Goal: Navigation & Orientation: Find specific page/section

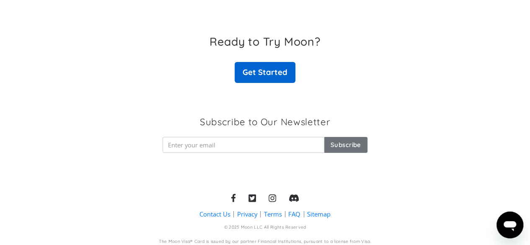
scroll to position [1396, 0]
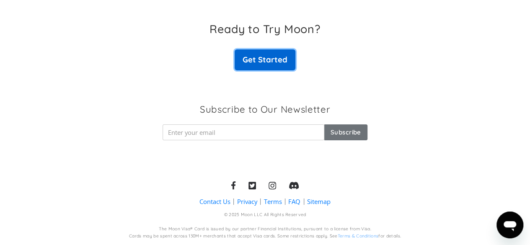
click at [267, 62] on link "Get Started" at bounding box center [265, 59] width 60 height 21
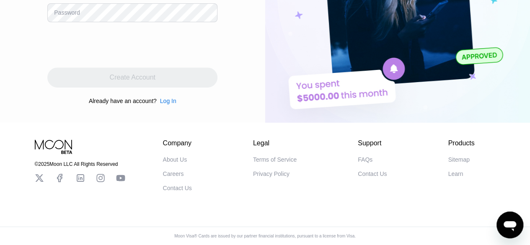
scroll to position [153, 0]
click at [464, 156] on div "Sitemap" at bounding box center [458, 159] width 21 height 7
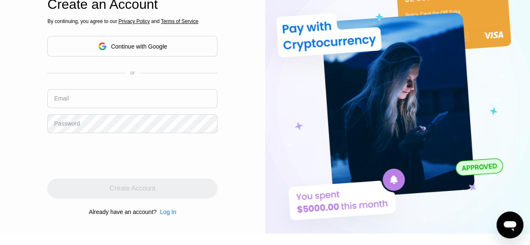
scroll to position [0, 0]
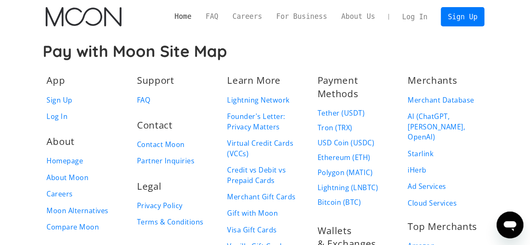
click at [199, 18] on link "Home" at bounding box center [183, 16] width 31 height 10
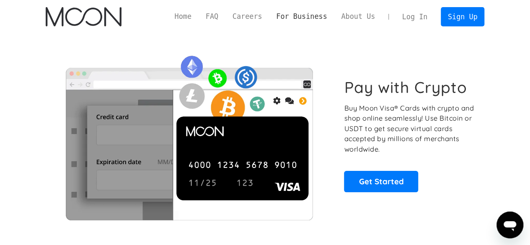
click at [299, 18] on link "For Business" at bounding box center [301, 16] width 65 height 10
